Goal: Information Seeking & Learning: Learn about a topic

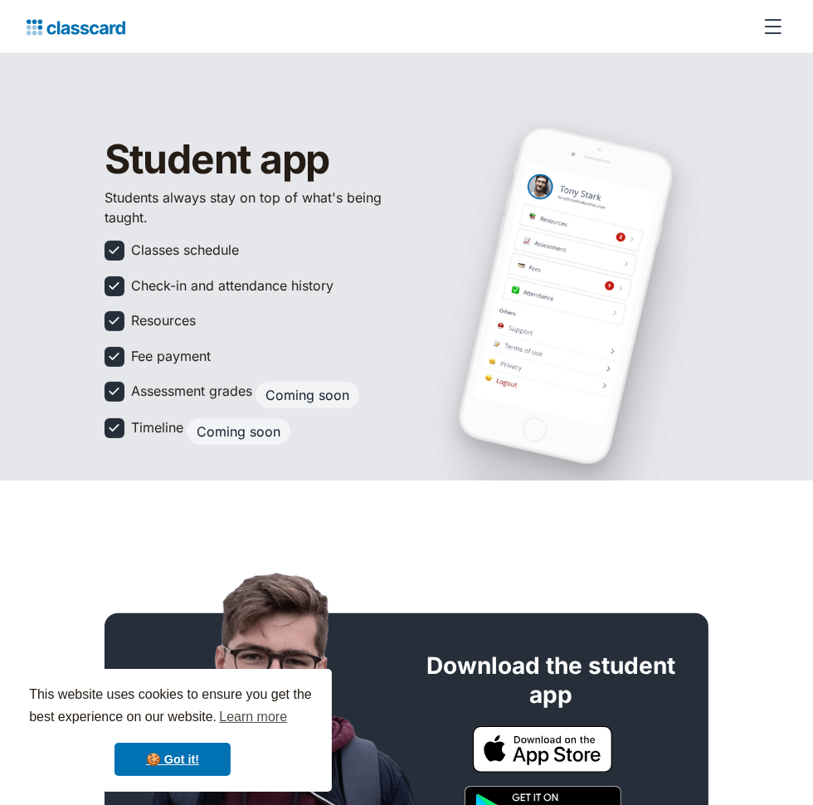
click at [782, 34] on div "menu" at bounding box center [773, 33] width 17 height 2
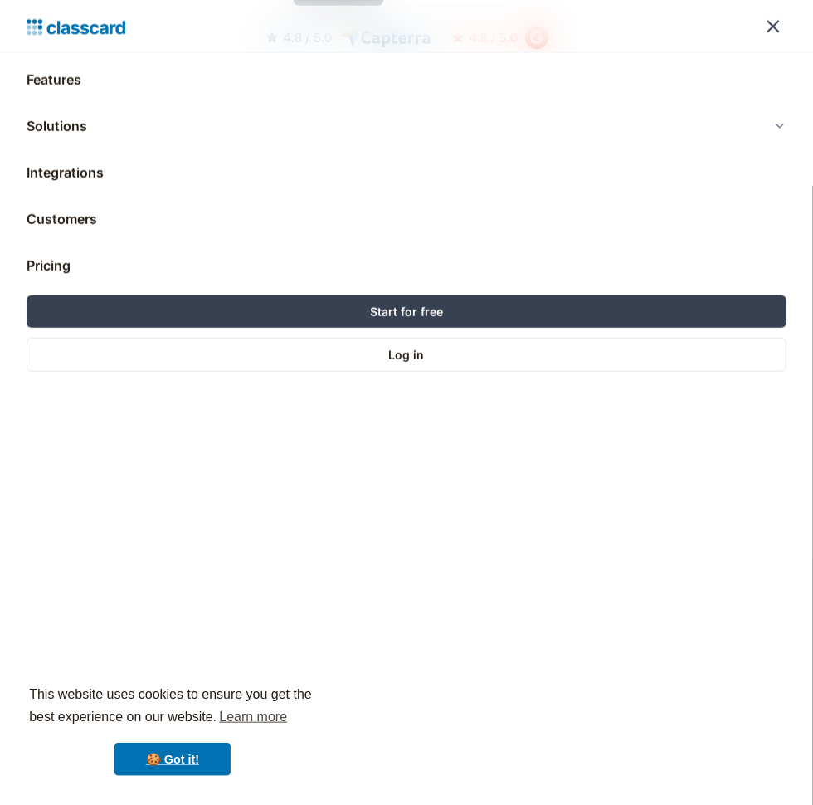
scroll to position [1131, 0]
click at [780, 33] on div "menu" at bounding box center [773, 26] width 13 height 13
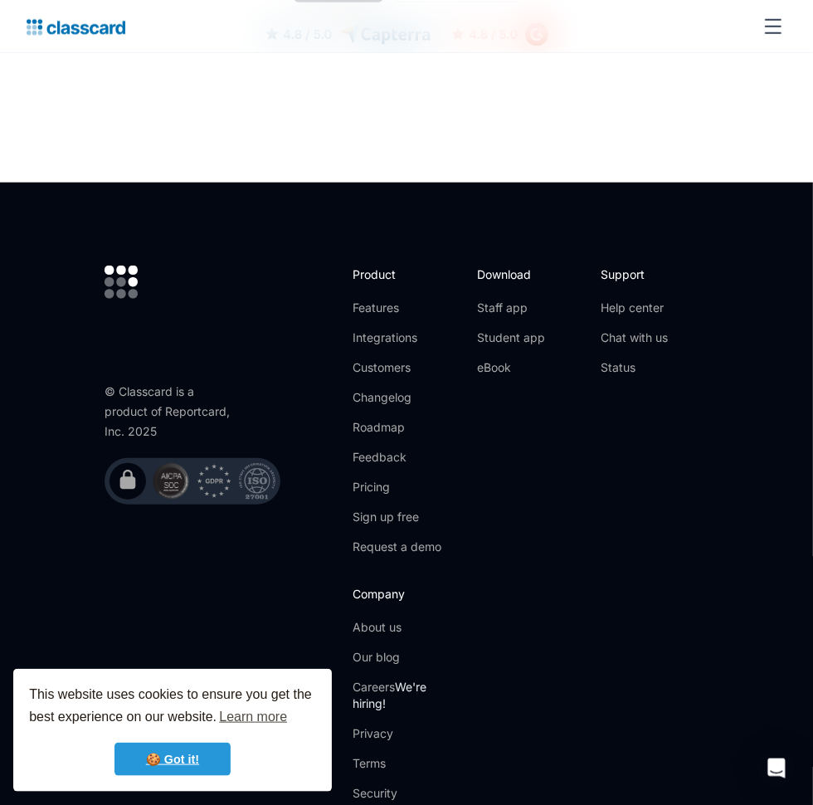
click at [149, 754] on link "🍪 Got it!" at bounding box center [173, 759] width 116 height 33
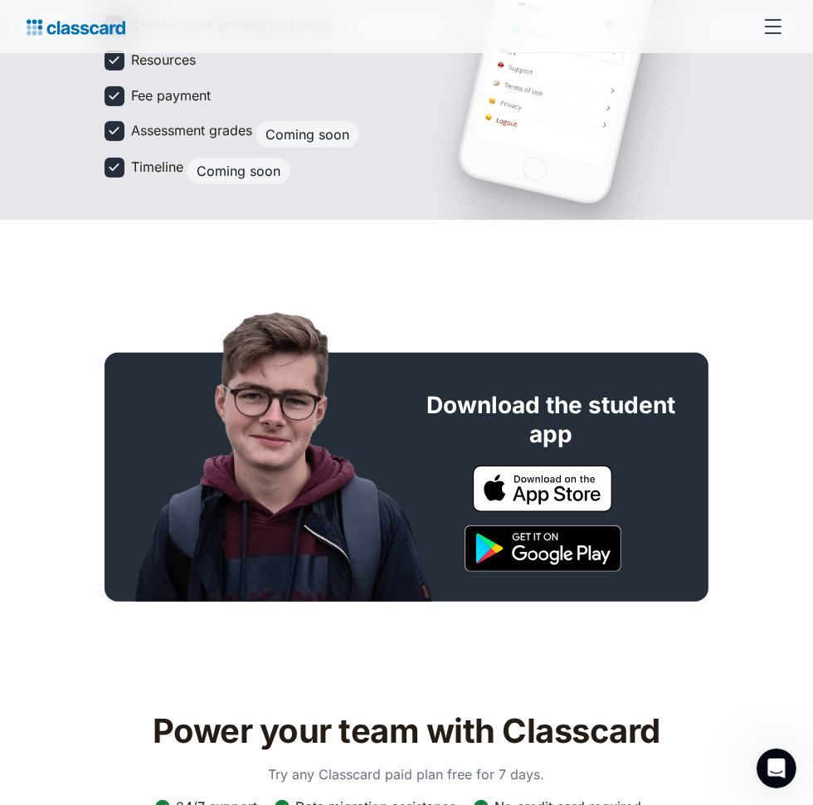
scroll to position [0, 0]
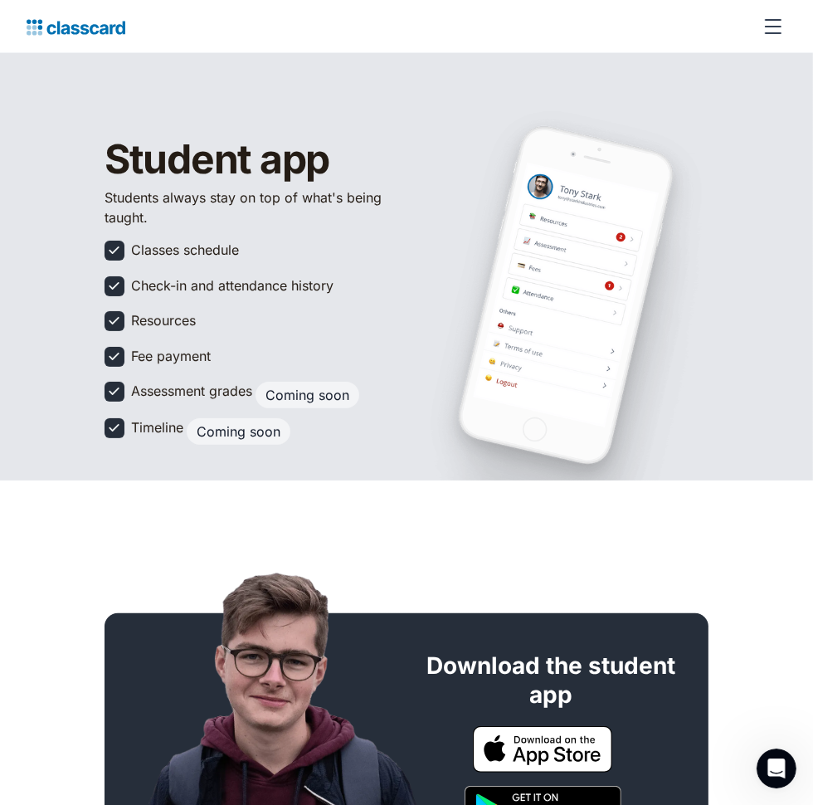
click at [41, 37] on img at bounding box center [76, 27] width 99 height 23
click at [773, 33] on div "menu" at bounding box center [773, 33] width 17 height 2
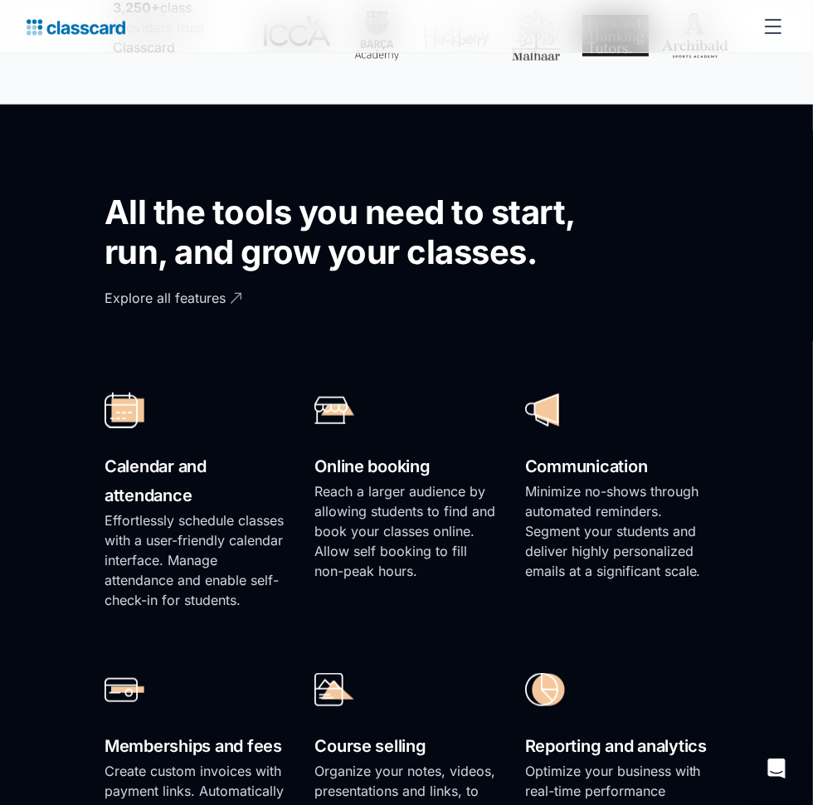
scroll to position [742, 0]
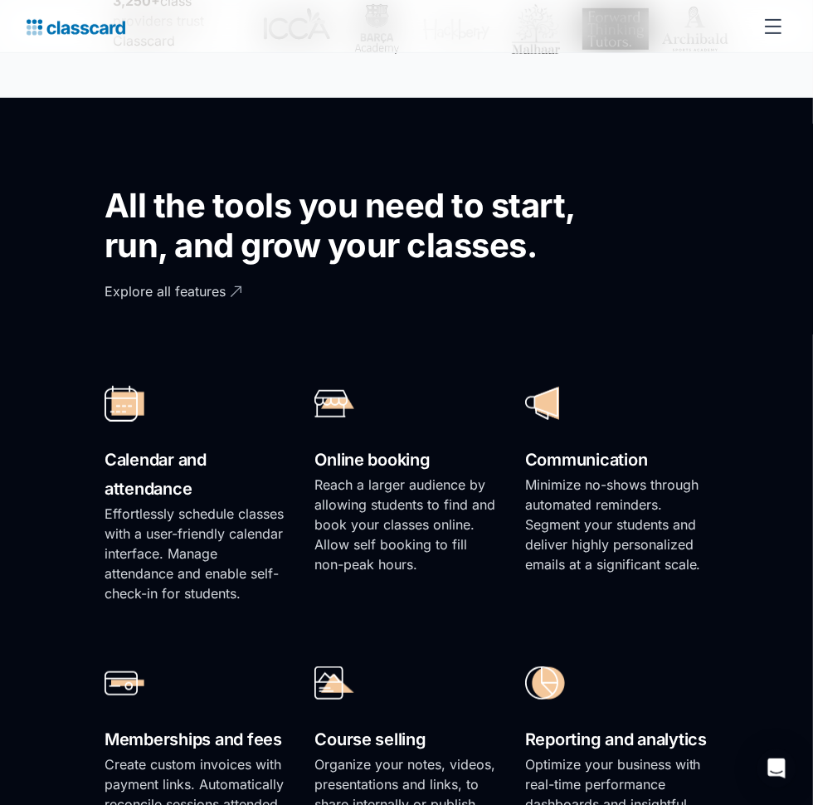
click at [782, 34] on div "menu" at bounding box center [773, 33] width 17 height 2
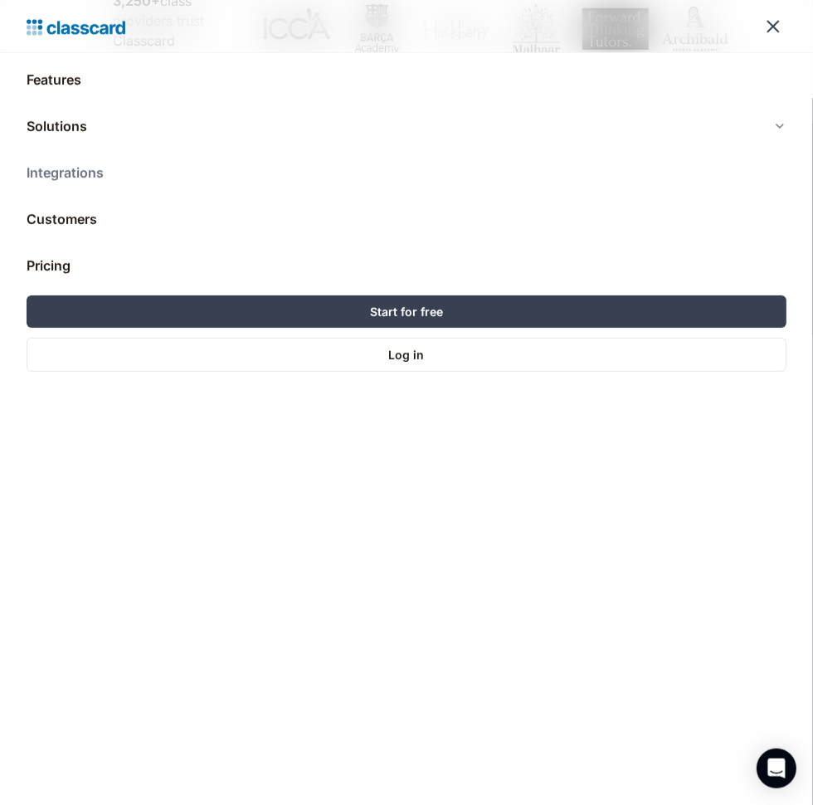
click at [50, 174] on link "Integrations" at bounding box center [407, 173] width 760 height 40
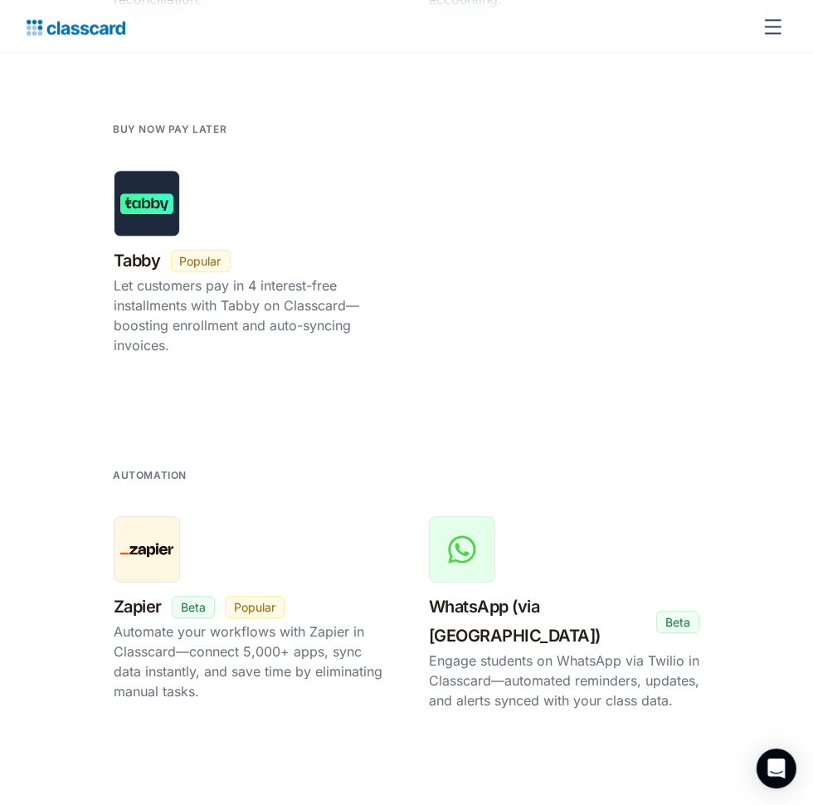
scroll to position [2975, 0]
